Goal: Transaction & Acquisition: Purchase product/service

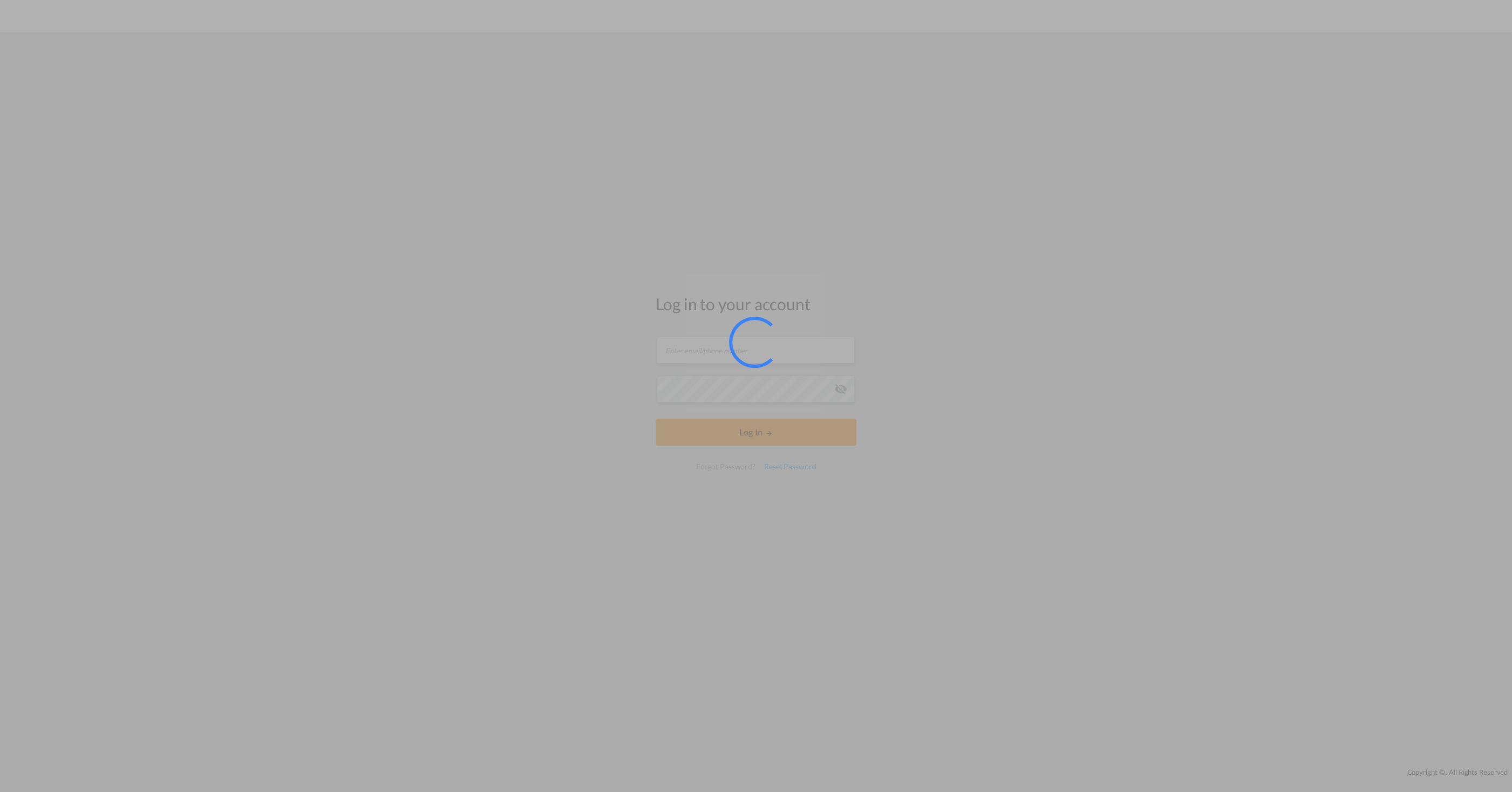
type input "[PERSON_NAME][EMAIL_ADDRESS][DOMAIN_NAME]"
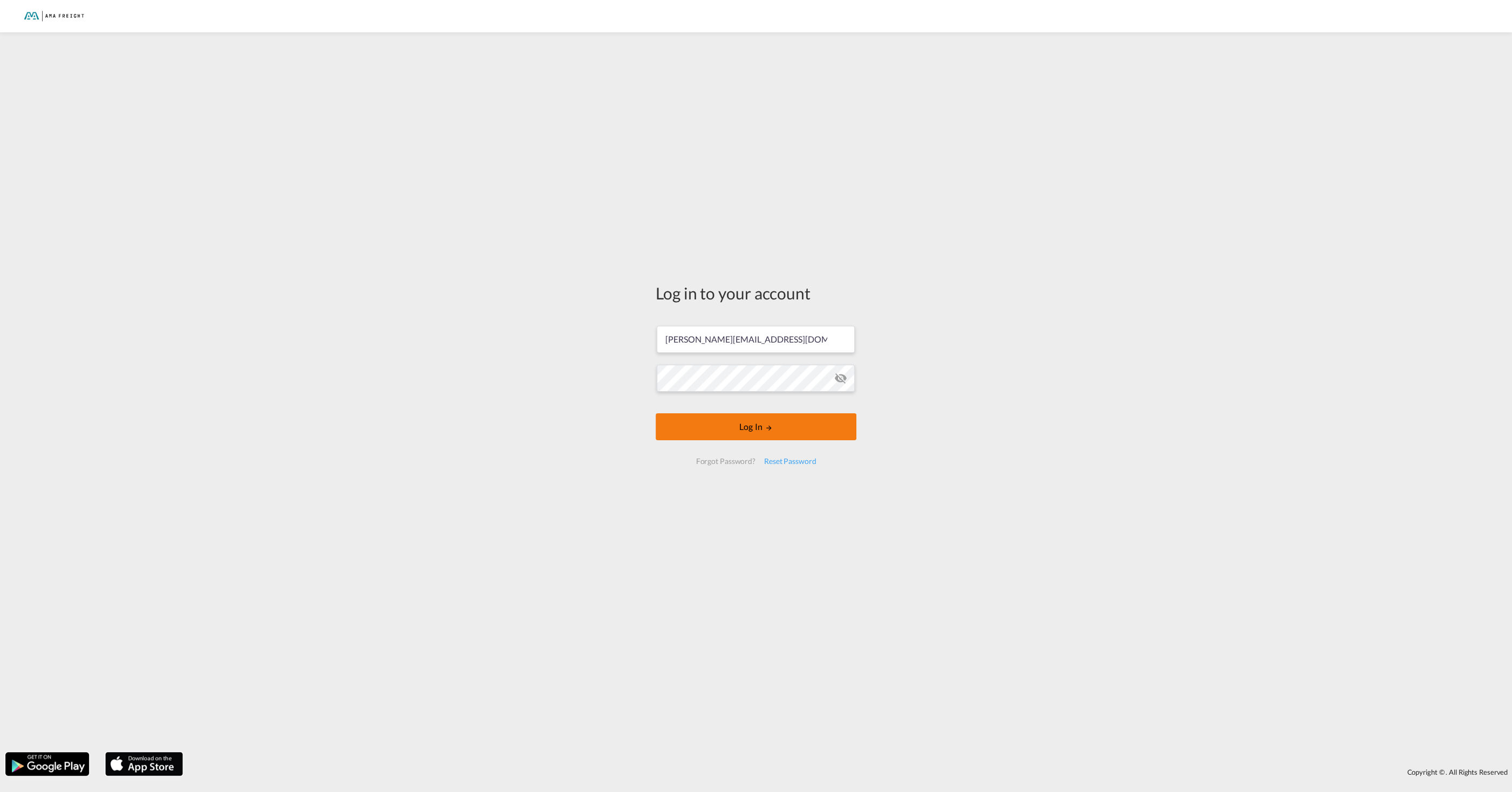
click at [764, 429] on button "Log In" at bounding box center [756, 426] width 201 height 27
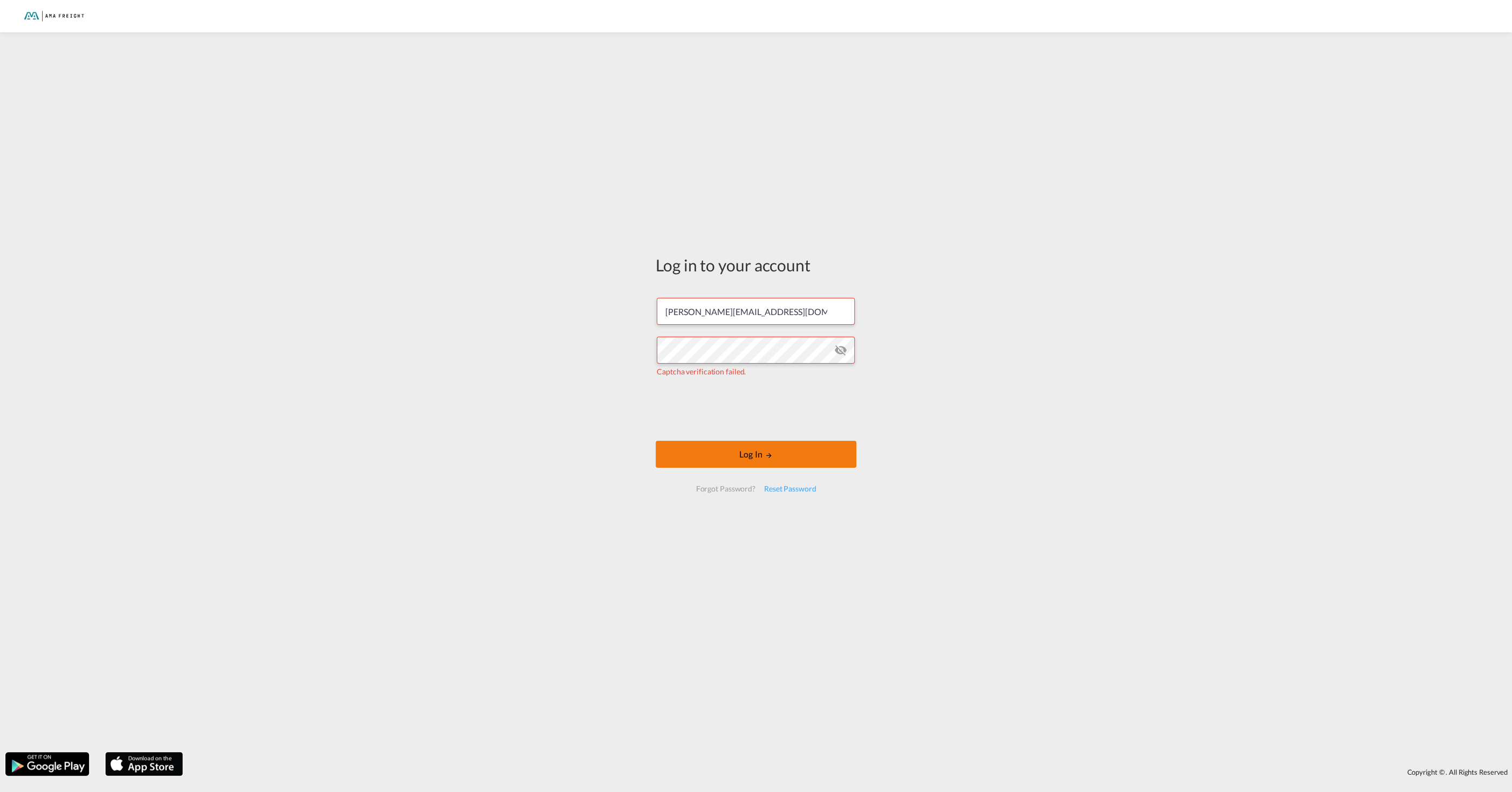
click at [766, 454] on md-icon "LOGIN" at bounding box center [769, 456] width 8 height 8
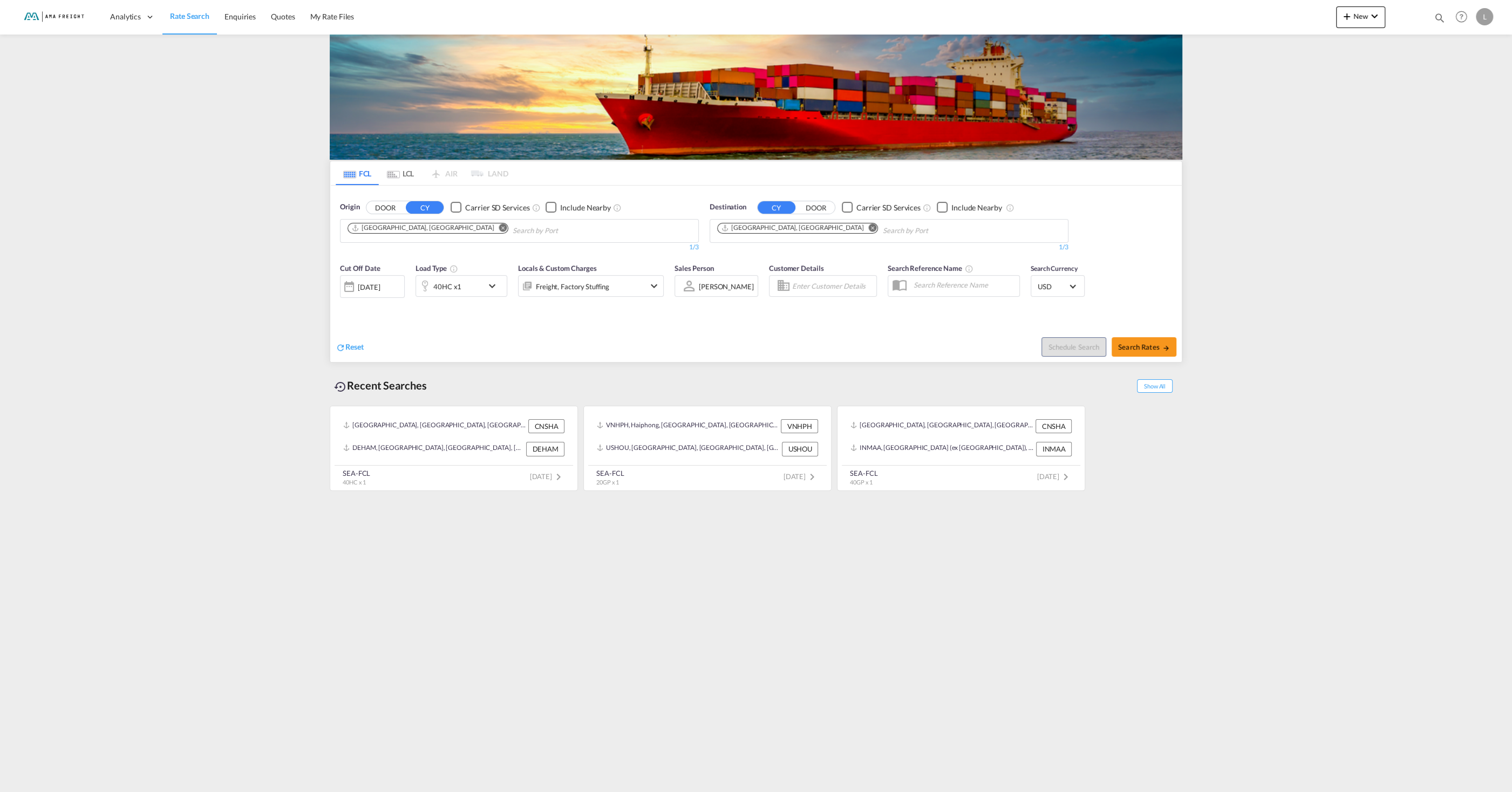
click at [499, 227] on md-icon "Remove" at bounding box center [503, 227] width 8 height 8
click at [384, 368] on div "Yantian Pt China CNYTN" at bounding box center [431, 370] width 205 height 29
click at [1139, 349] on span "Search Rates" at bounding box center [1143, 347] width 51 height 8
type input "CNYTN to DEHAM / [DATE]"
click at [1154, 352] on button "Search Rates" at bounding box center [1143, 347] width 65 height 20
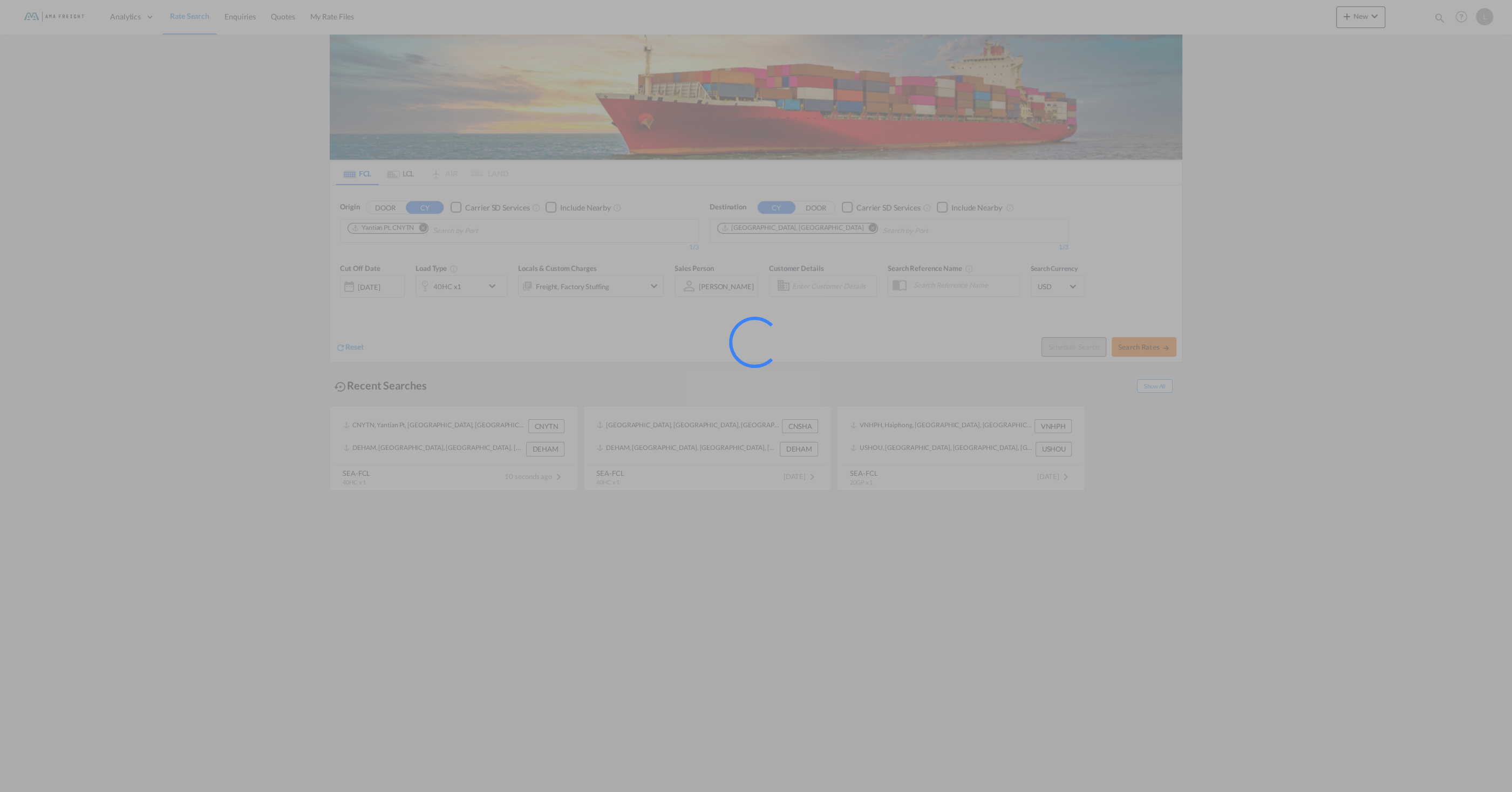
type input "CNYTN to DEHAM / [DATE]"
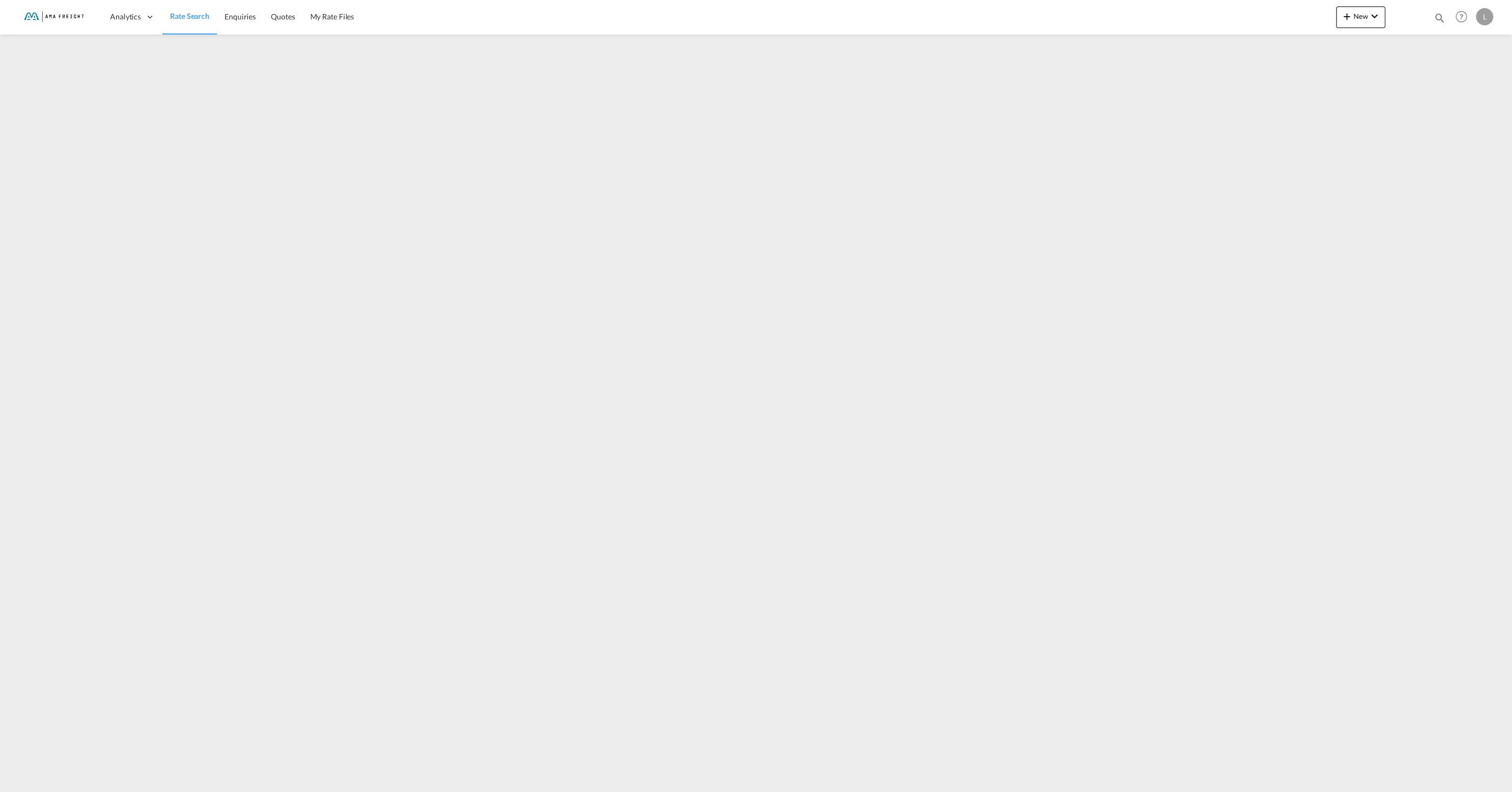
click at [37, 19] on img at bounding box center [53, 16] width 73 height 24
click at [188, 21] on span "Rate Search" at bounding box center [190, 16] width 39 height 11
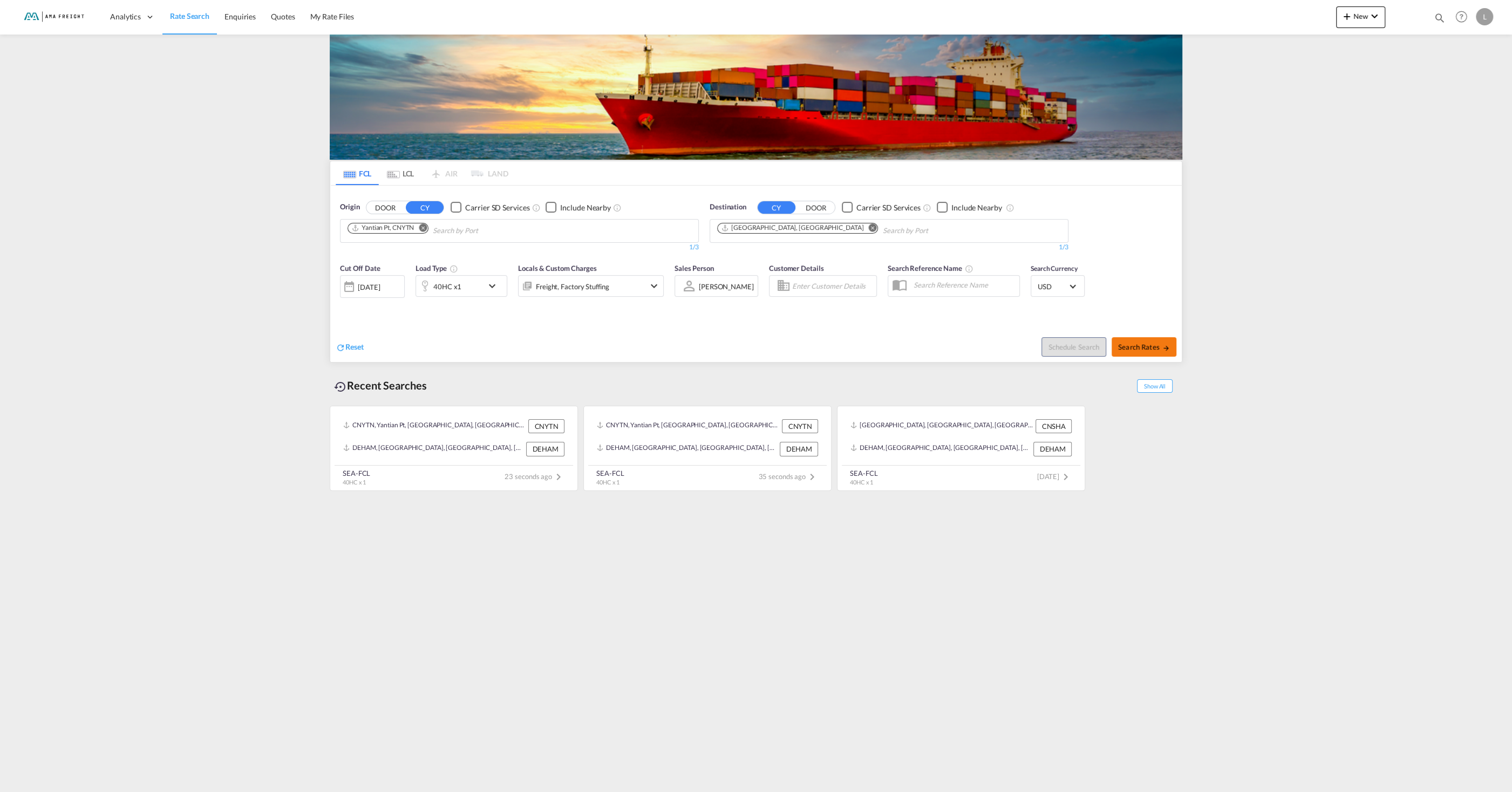
click at [1135, 352] on button "Search Rates" at bounding box center [1143, 347] width 65 height 20
type input "CNYTN to DEHAM / [DATE]"
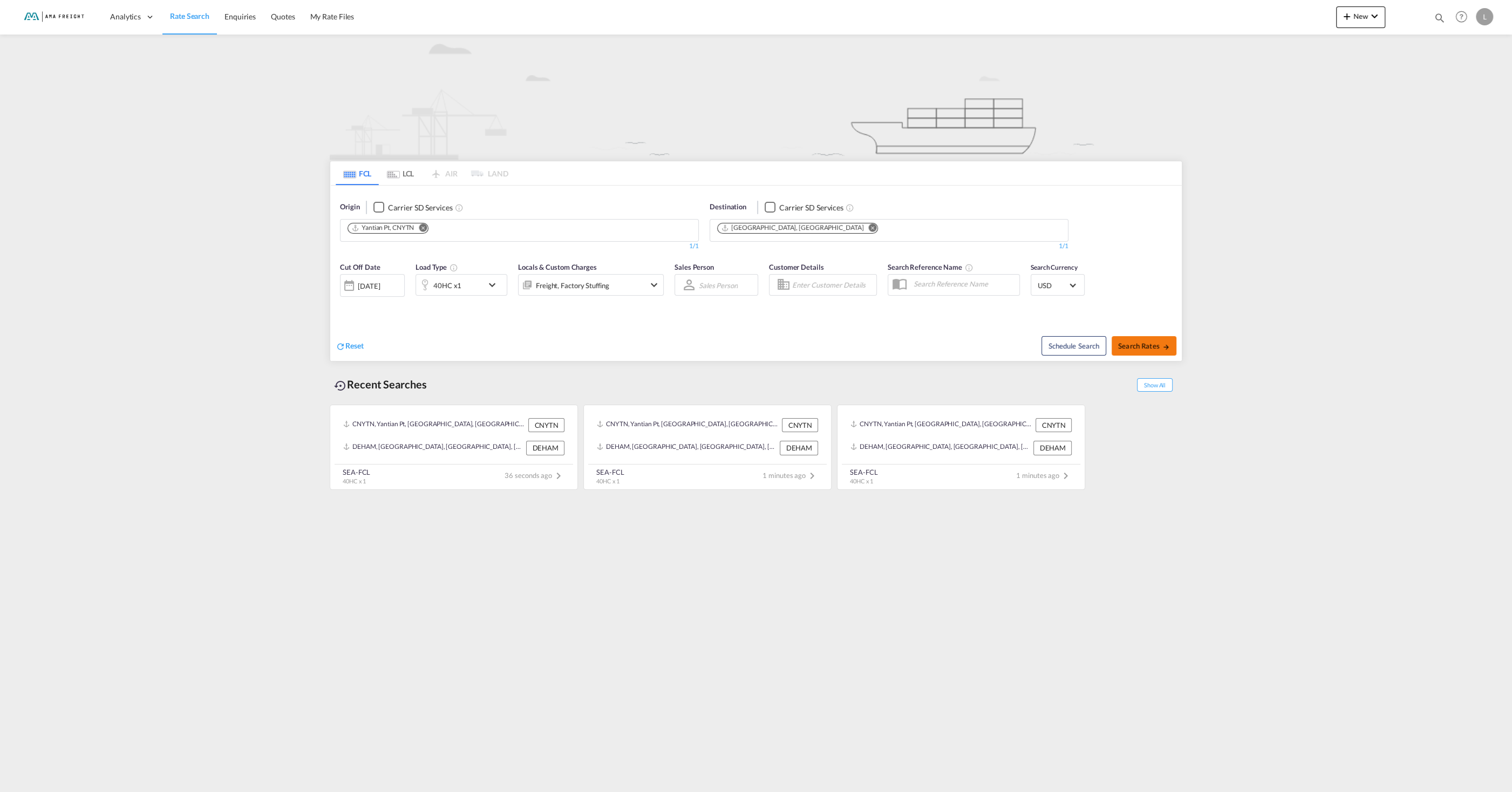
click at [1146, 346] on span "Search Rates" at bounding box center [1143, 345] width 51 height 8
type input "CNYTN to DEHAM / [DATE]"
